Goal: Check status: Check status

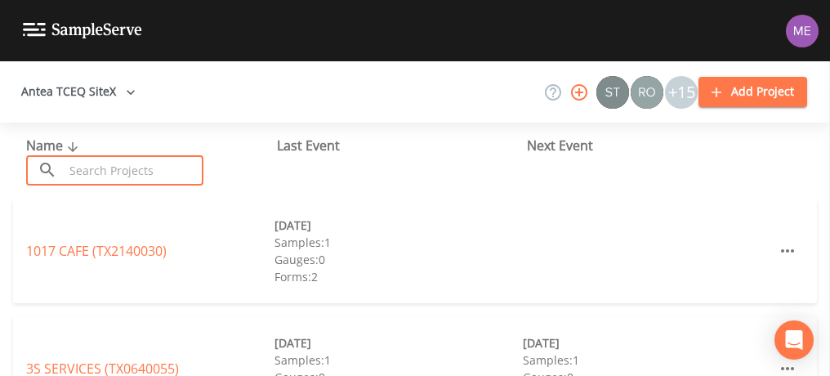
click at [105, 170] on input "text" at bounding box center [134, 170] width 140 height 30
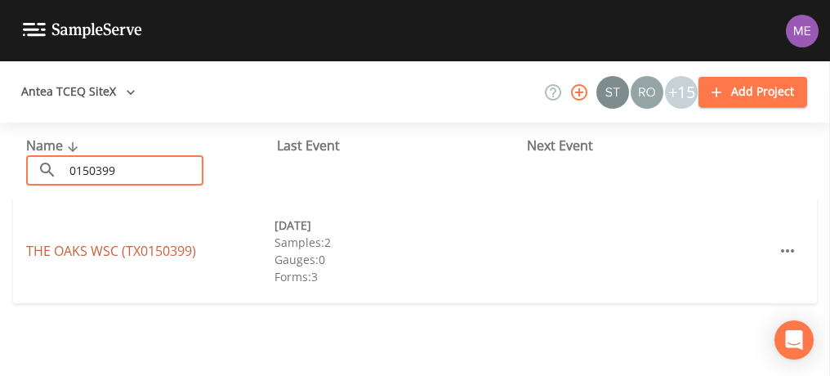
type input "0150399"
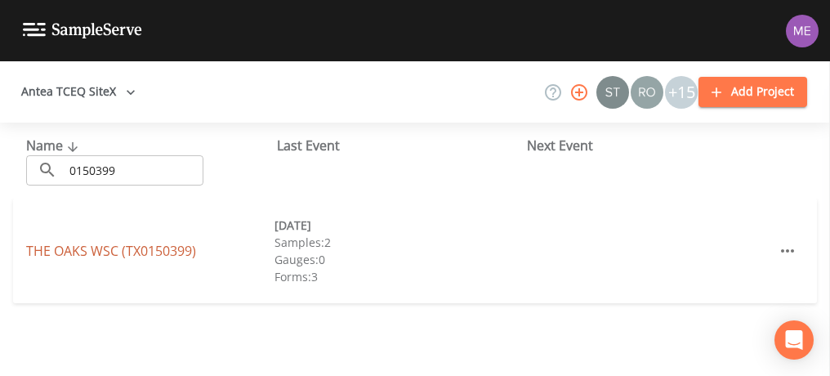
click at [111, 244] on link "THE OAKS WSC (TX0150399)" at bounding box center [111, 251] width 170 height 18
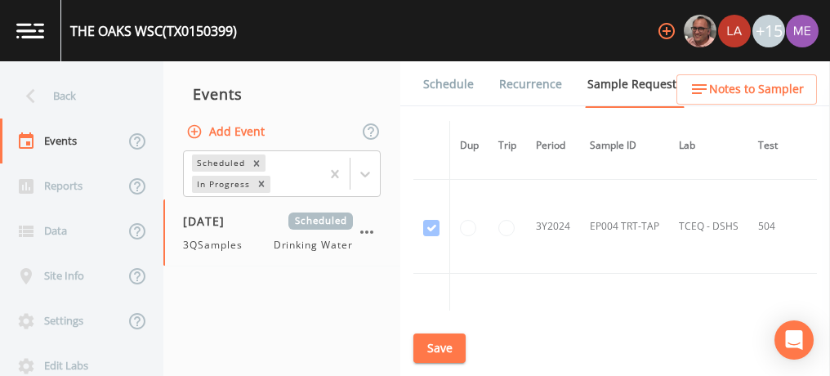
scroll to position [2723, 0]
click at [462, 87] on link "Schedule" at bounding box center [449, 84] width 56 height 46
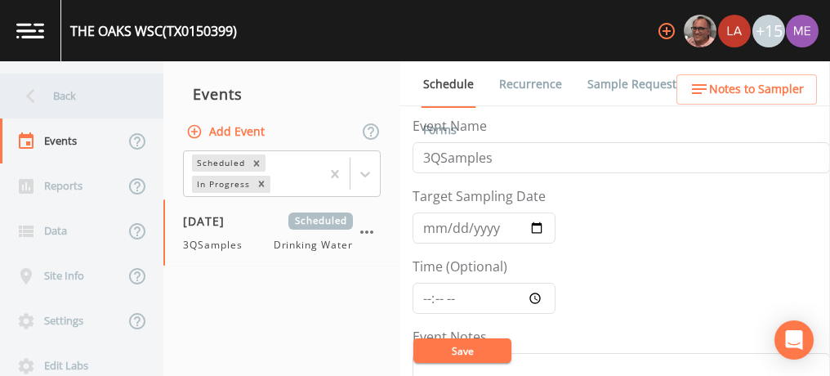
click at [56, 96] on div "Back" at bounding box center [73, 96] width 147 height 45
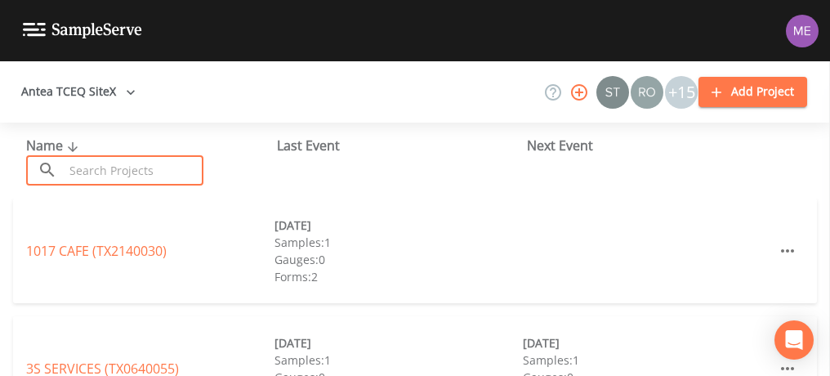
click at [113, 168] on input "text" at bounding box center [134, 170] width 140 height 30
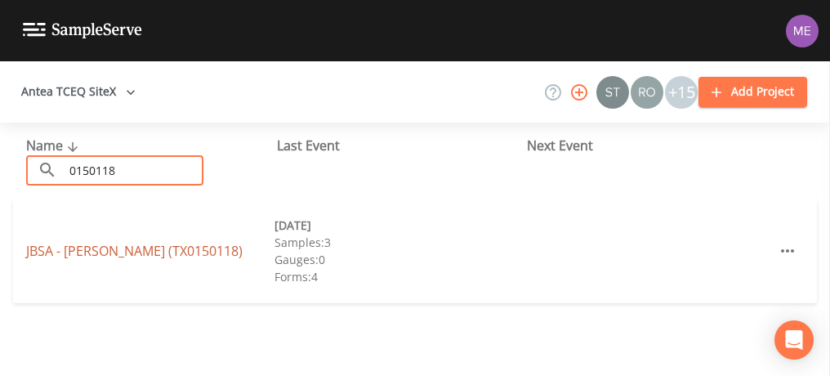
type input "0150118"
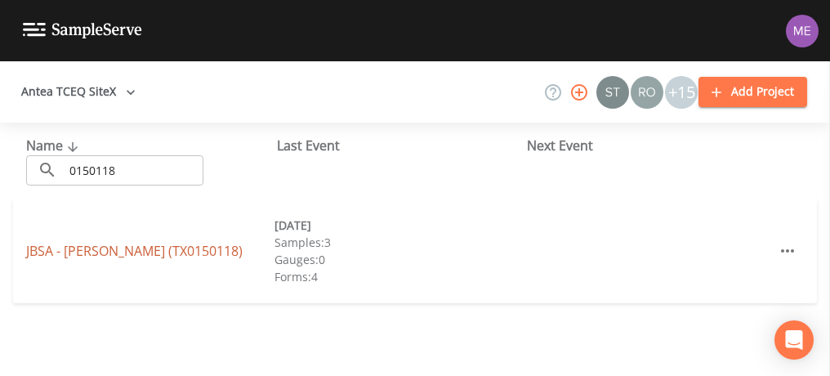
click at [150, 246] on link "JBSA - [PERSON_NAME] (TX0150118)" at bounding box center [134, 251] width 216 height 18
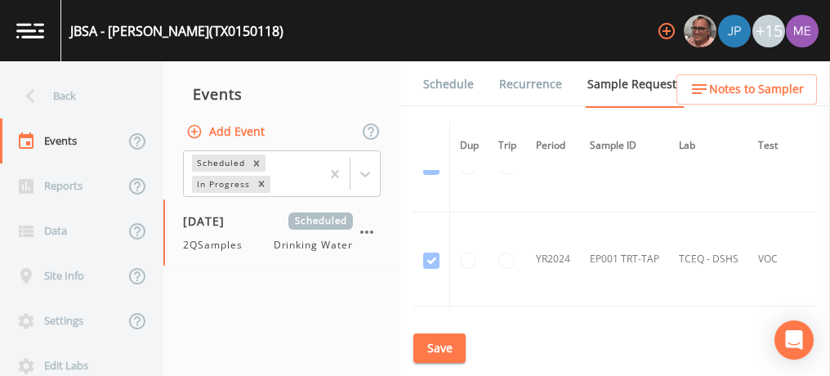
scroll to position [216, 0]
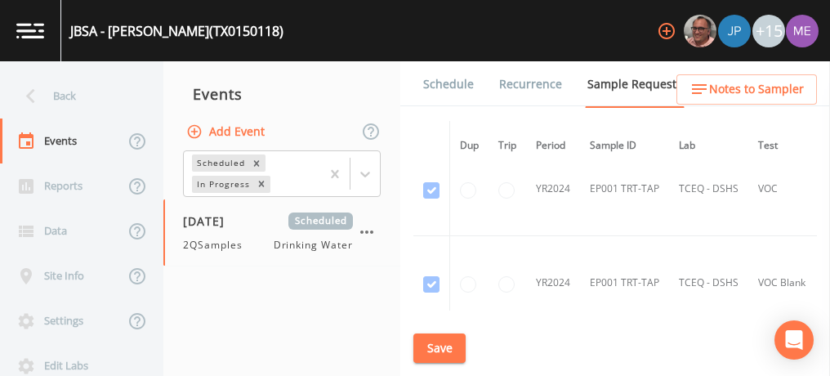
click at [438, 86] on link "Schedule" at bounding box center [449, 84] width 56 height 46
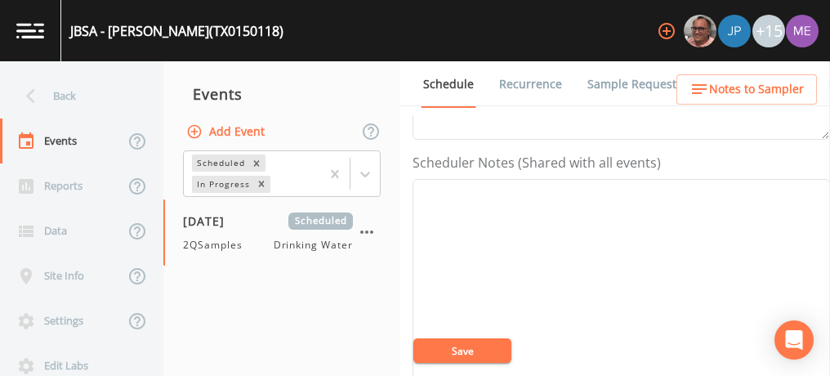
scroll to position [413, 0]
